Goal: Task Accomplishment & Management: Manage account settings

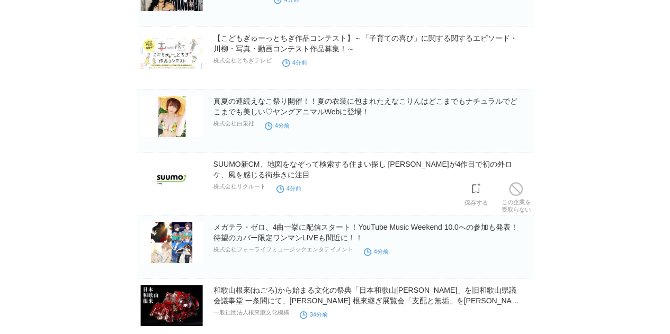
scroll to position [530, 0]
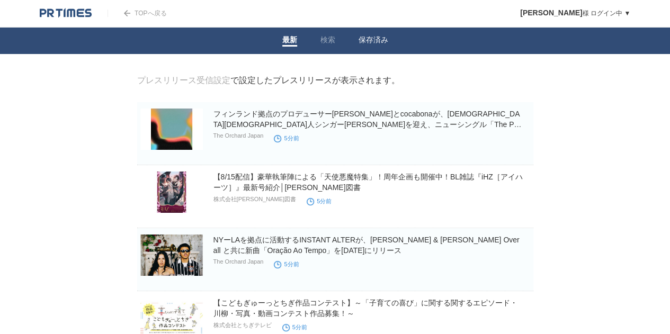
click at [376, 42] on link "保存済み" at bounding box center [373, 40] width 30 height 11
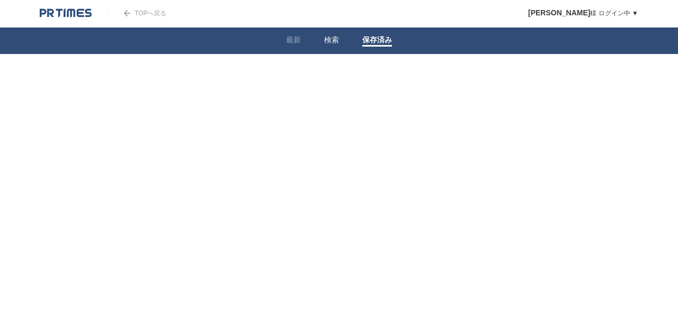
click at [333, 44] on link "検索" at bounding box center [331, 40] width 15 height 11
click at [295, 44] on link "最新" at bounding box center [293, 40] width 15 height 11
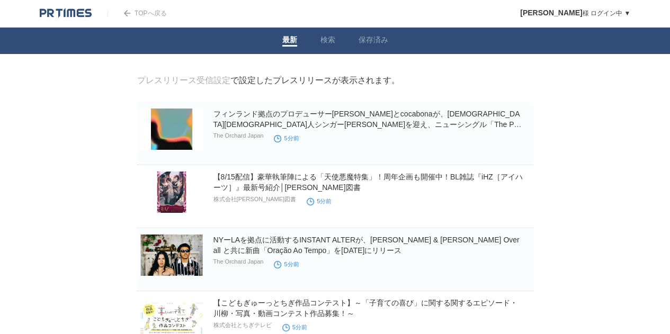
click at [214, 84] on link "プレスリリース受信設定" at bounding box center [183, 80] width 93 height 9
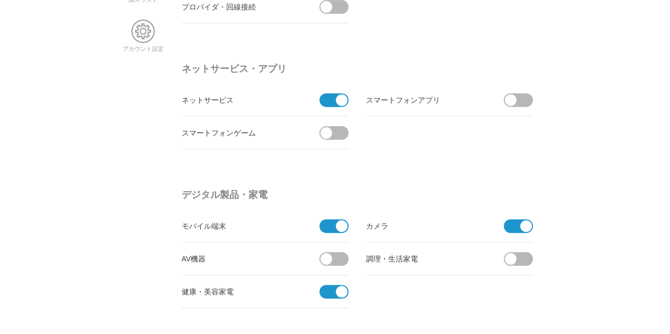
scroll to position [265, 0]
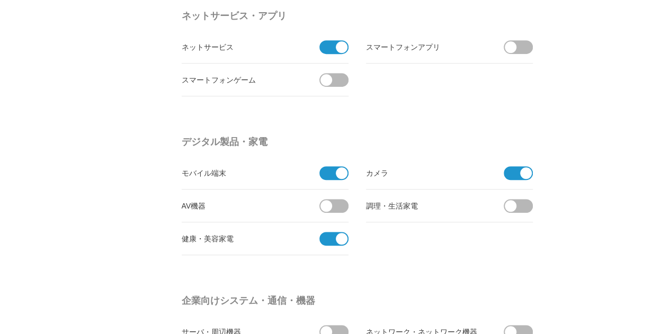
click at [328, 237] on span at bounding box center [330, 239] width 22 height 14
click at [0, 0] on input "checkbox" at bounding box center [0, 0] width 0 height 0
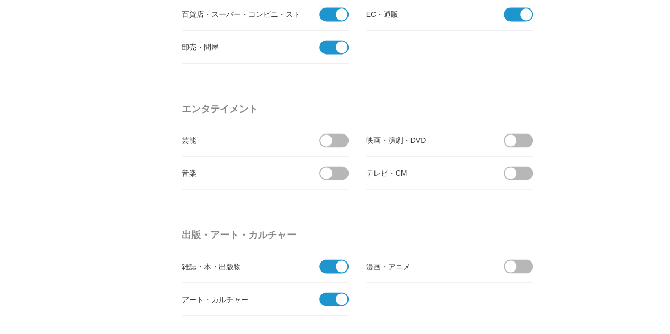
scroll to position [794, 0]
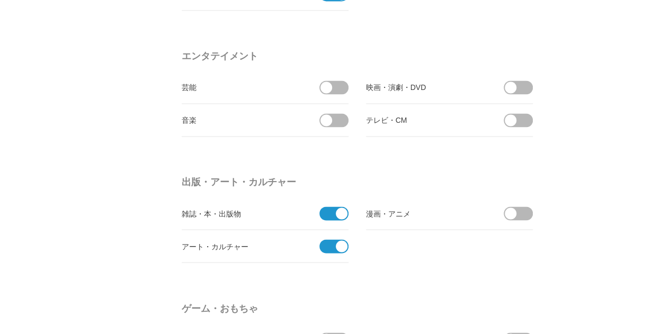
click at [324, 242] on span at bounding box center [330, 246] width 22 height 14
click at [0, 0] on input "checkbox" at bounding box center [0, 0] width 0 height 0
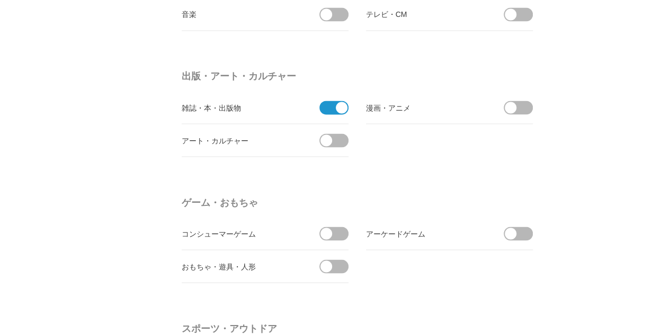
click at [331, 109] on span at bounding box center [330, 108] width 22 height 14
click at [0, 0] on input "checkbox" at bounding box center [0, 0] width 0 height 0
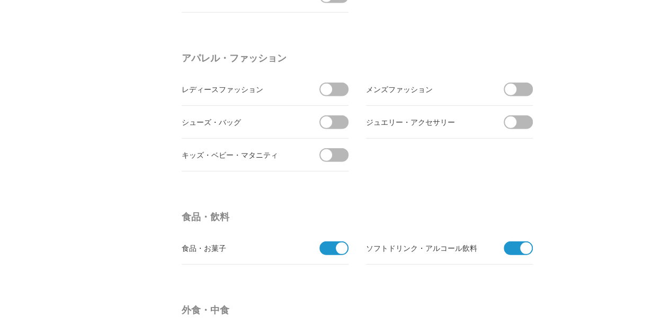
scroll to position [1536, 0]
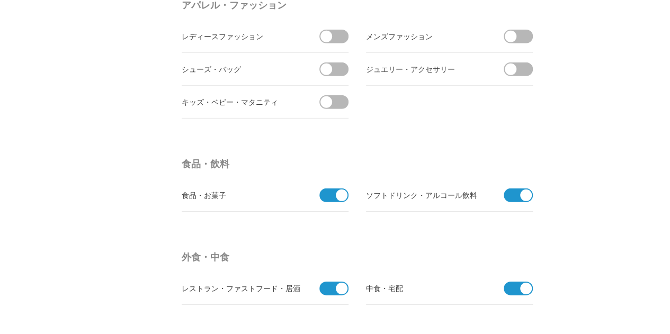
click at [333, 189] on span at bounding box center [330, 196] width 22 height 14
click at [0, 0] on input "checkbox" at bounding box center [0, 0] width 0 height 0
click at [504, 189] on span at bounding box center [515, 196] width 22 height 14
click at [0, 0] on input "checkbox" at bounding box center [0, 0] width 0 height 0
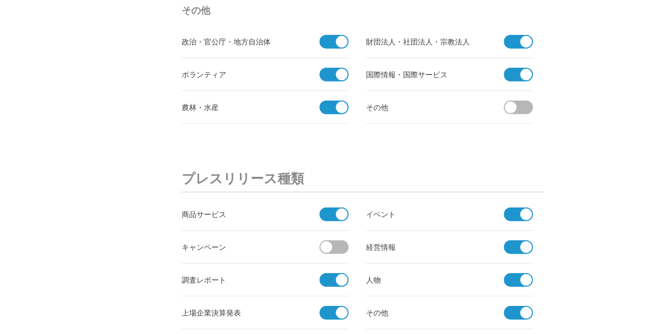
scroll to position [3812, 0]
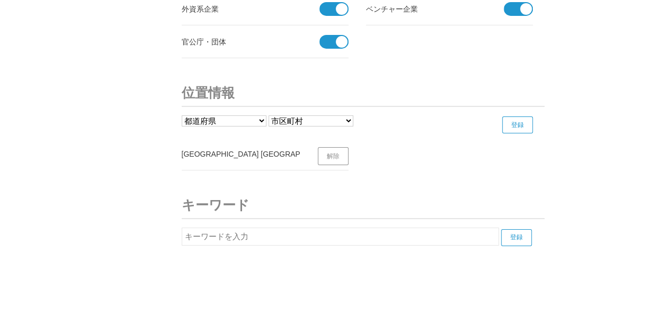
click at [257, 115] on select "都道府県 北海道 青森県 岩手県 宮城県 秋田県 山形県 福島県 茨城県 栃木県 群馬県 埼玉県 千葉県 東京都 神奈川県 新潟県 富山県 石川県 福井県" at bounding box center [224, 120] width 85 height 11
click at [318, 192] on h3 "キーワード" at bounding box center [363, 206] width 363 height 28
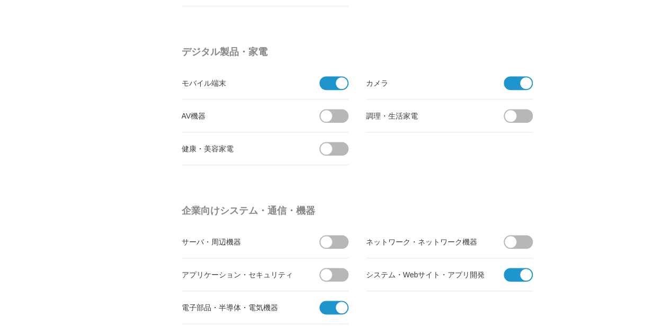
scroll to position [0, 0]
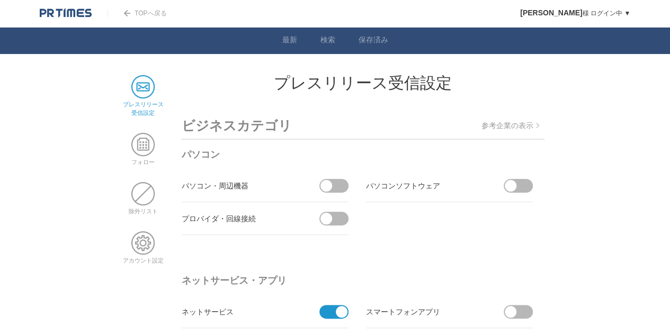
click at [82, 19] on div at bounding box center [74, 13] width 68 height 26
click at [83, 15] on img at bounding box center [66, 13] width 52 height 11
